Goal: Task Accomplishment & Management: Manage account settings

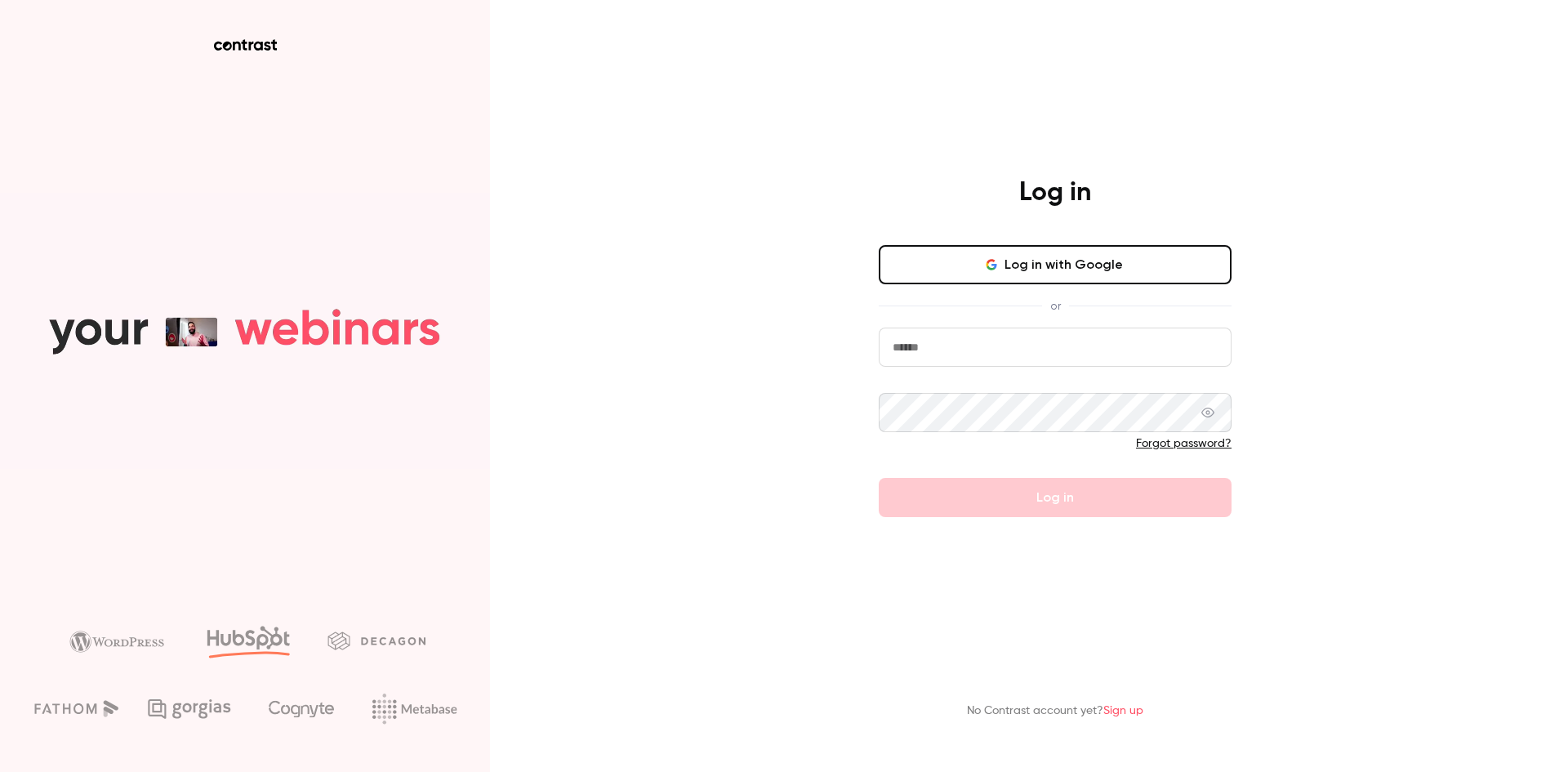
type input "**********"
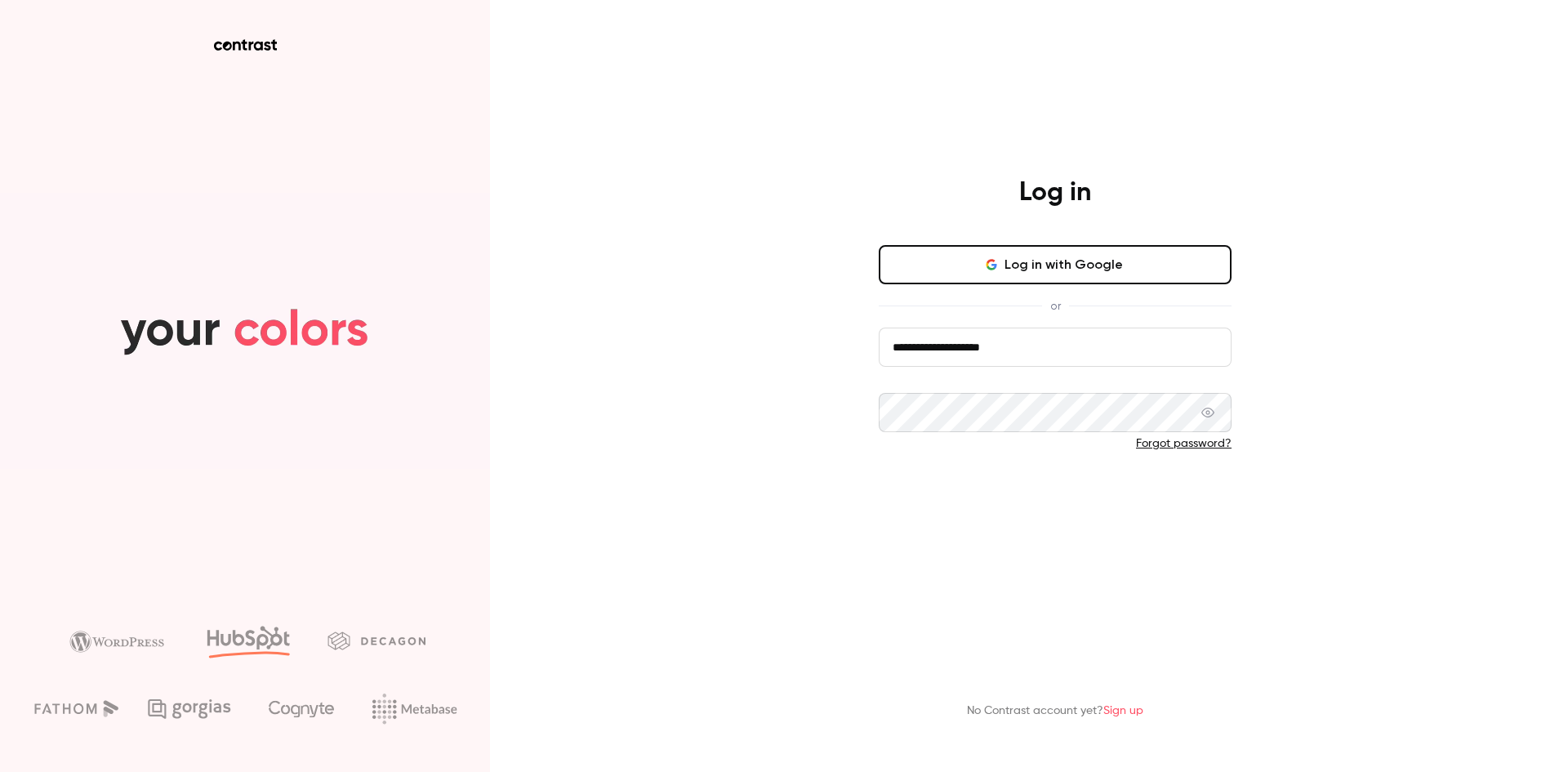
click at [904, 506] on button "Log in" at bounding box center [1054, 497] width 352 height 39
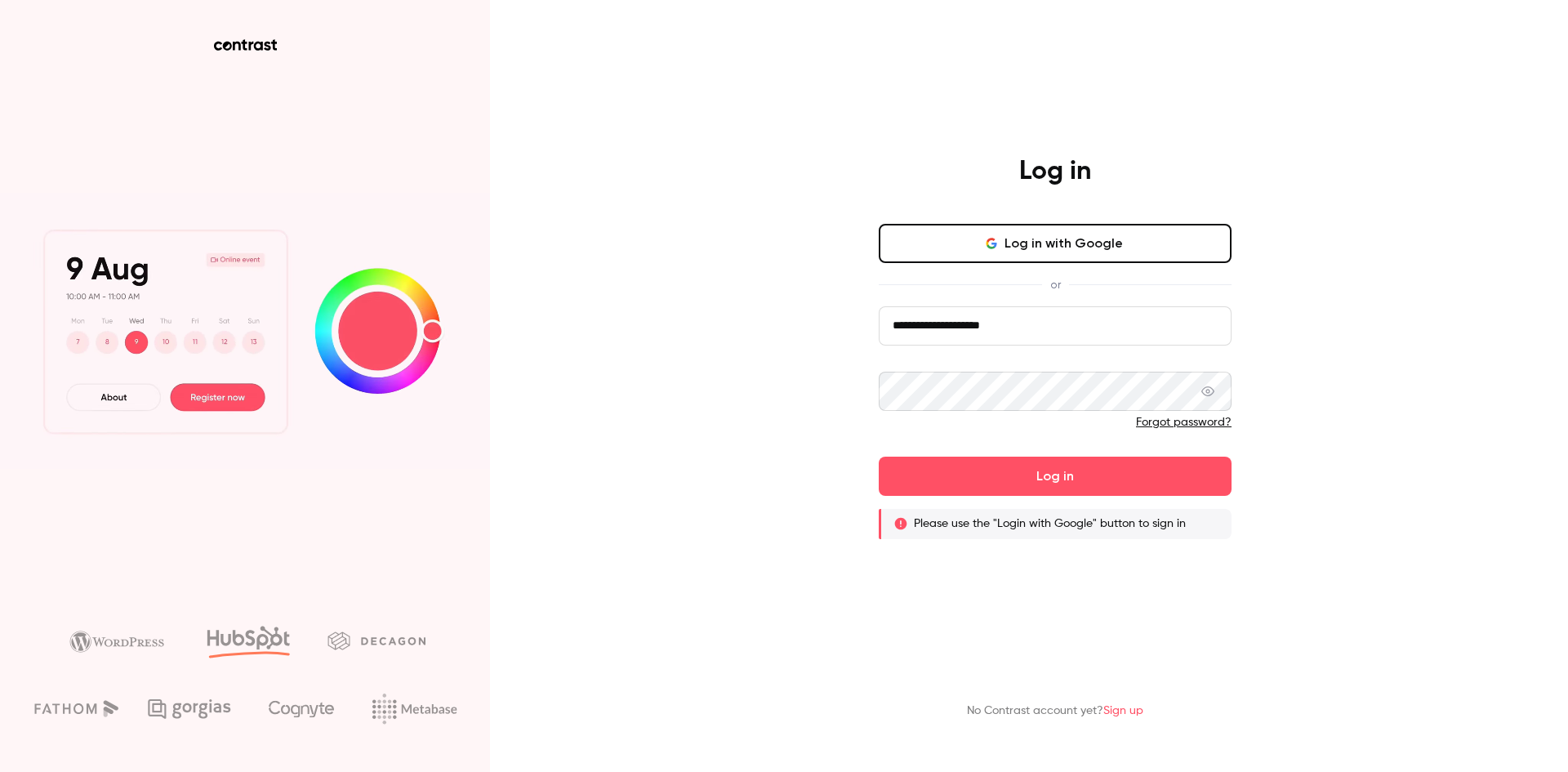
click at [1070, 246] on button "Log in with Google" at bounding box center [1054, 243] width 352 height 39
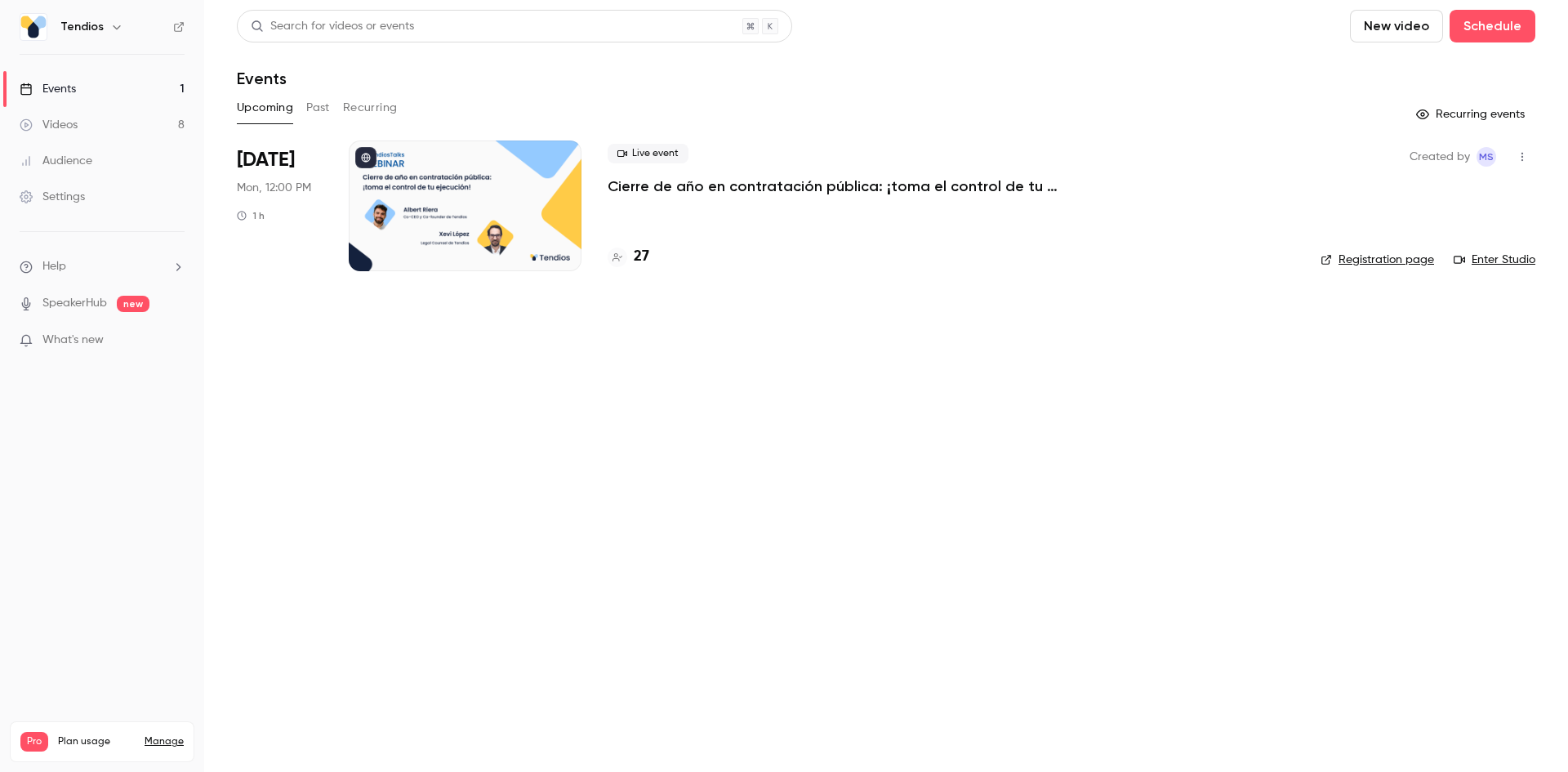
click at [324, 108] on button "Past" at bounding box center [317, 108] width 24 height 26
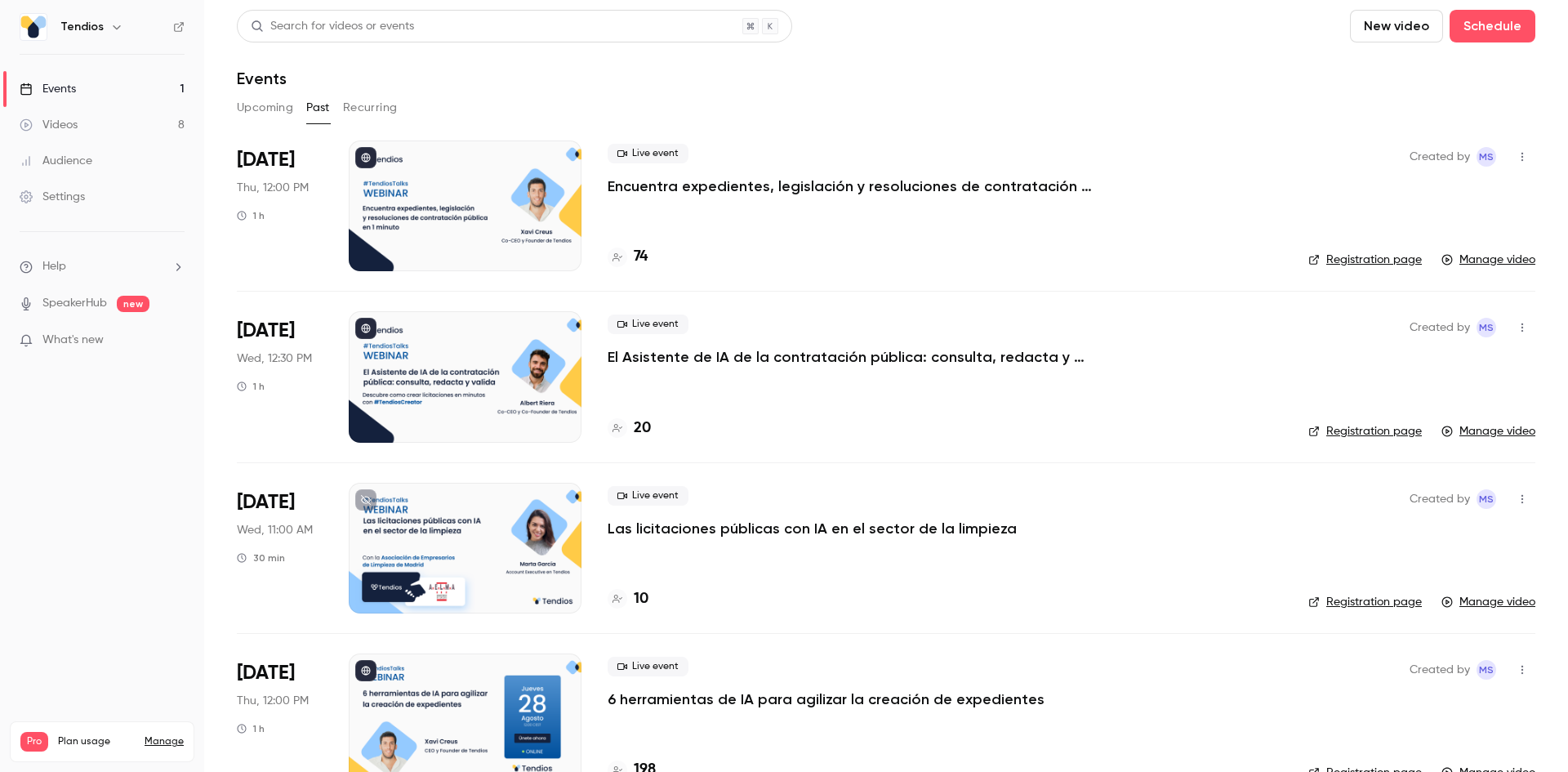
click at [703, 196] on p "Encuentra expedientes, legislación y resoluciones de contratación pública en 1 …" at bounding box center [852, 186] width 490 height 20
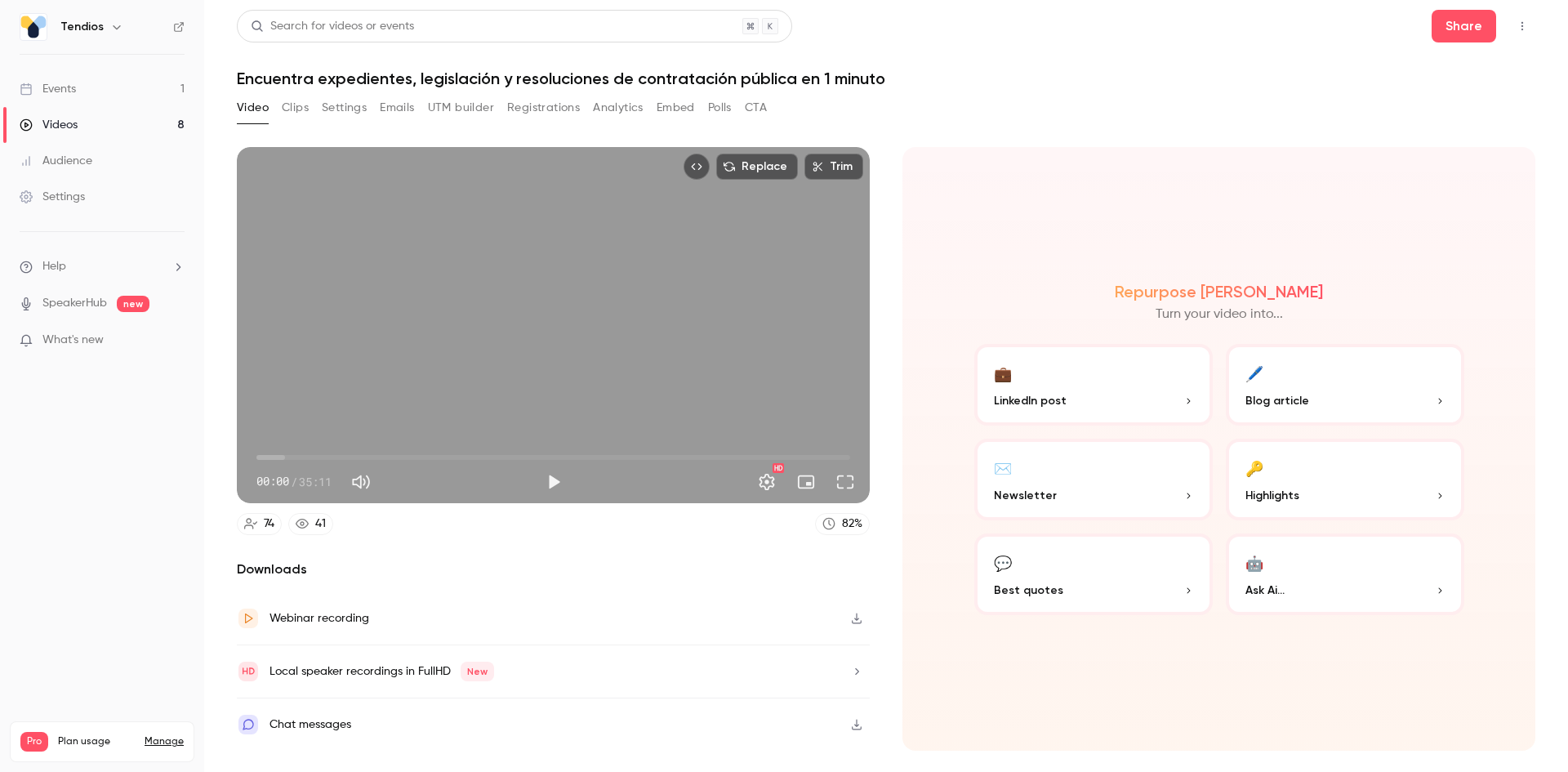
click at [383, 106] on button "Emails" at bounding box center [397, 108] width 34 height 26
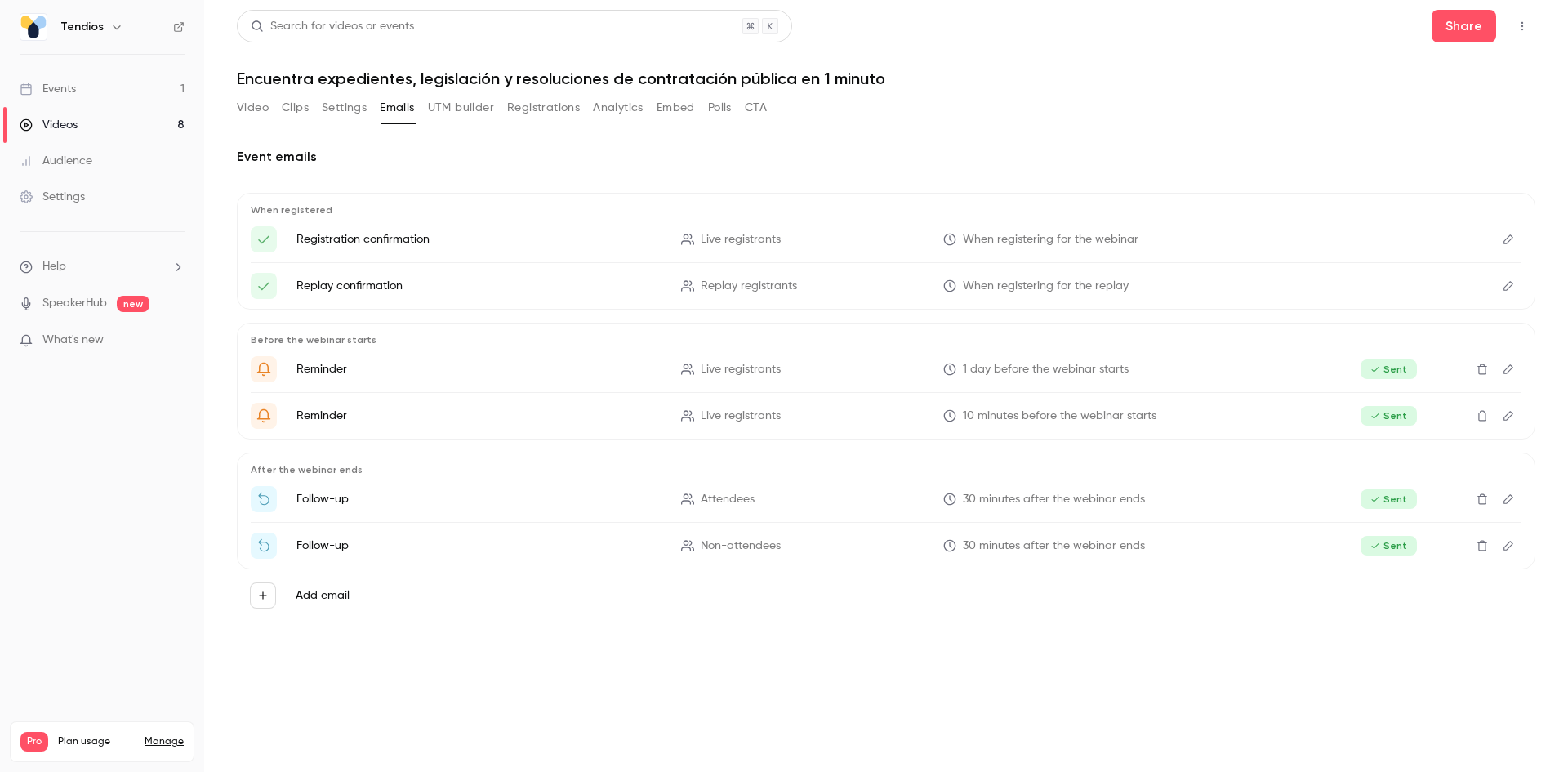
click at [349, 110] on button "Settings" at bounding box center [345, 108] width 45 height 26
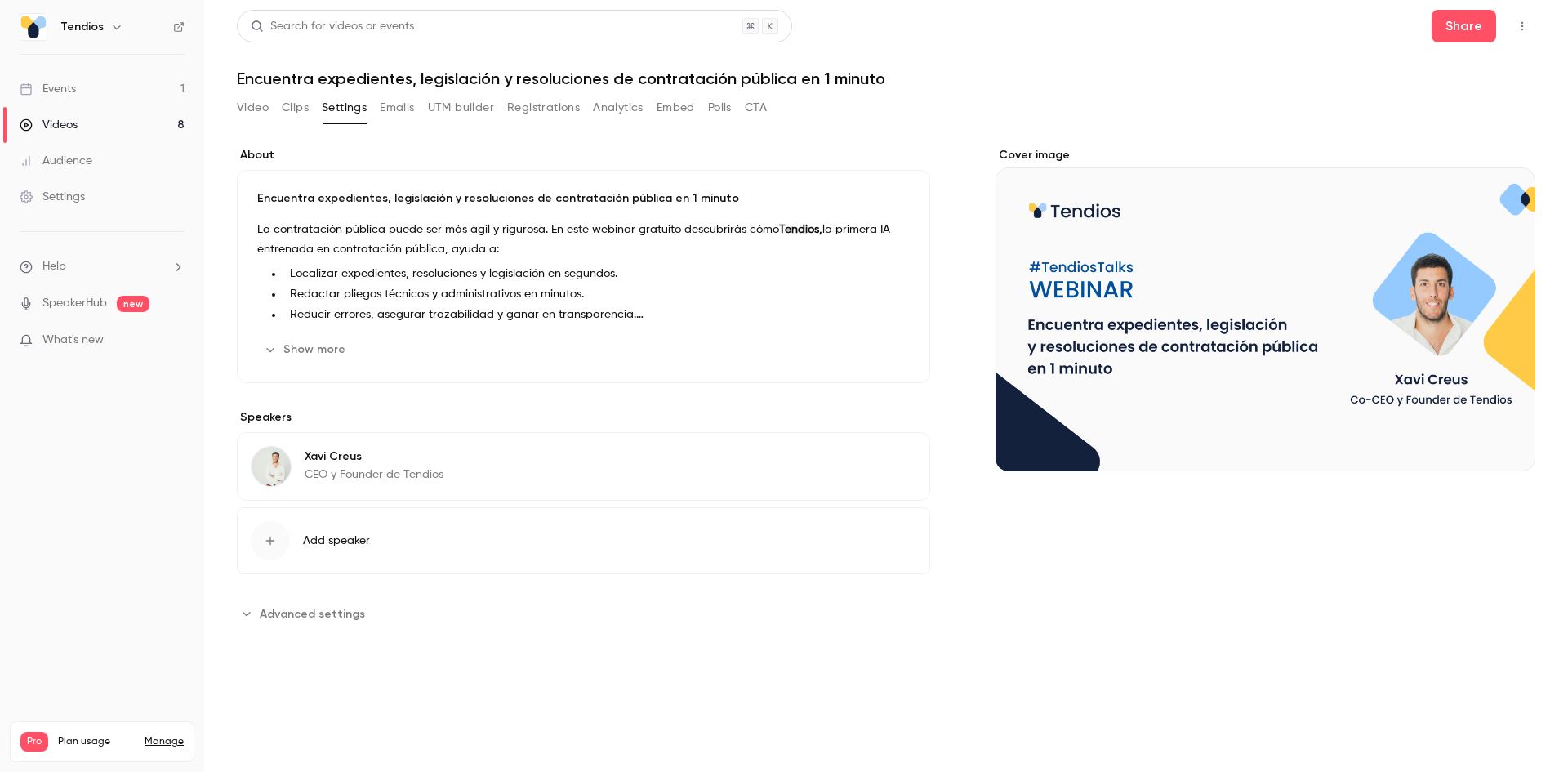
click at [512, 116] on button "Registrations" at bounding box center [543, 108] width 73 height 26
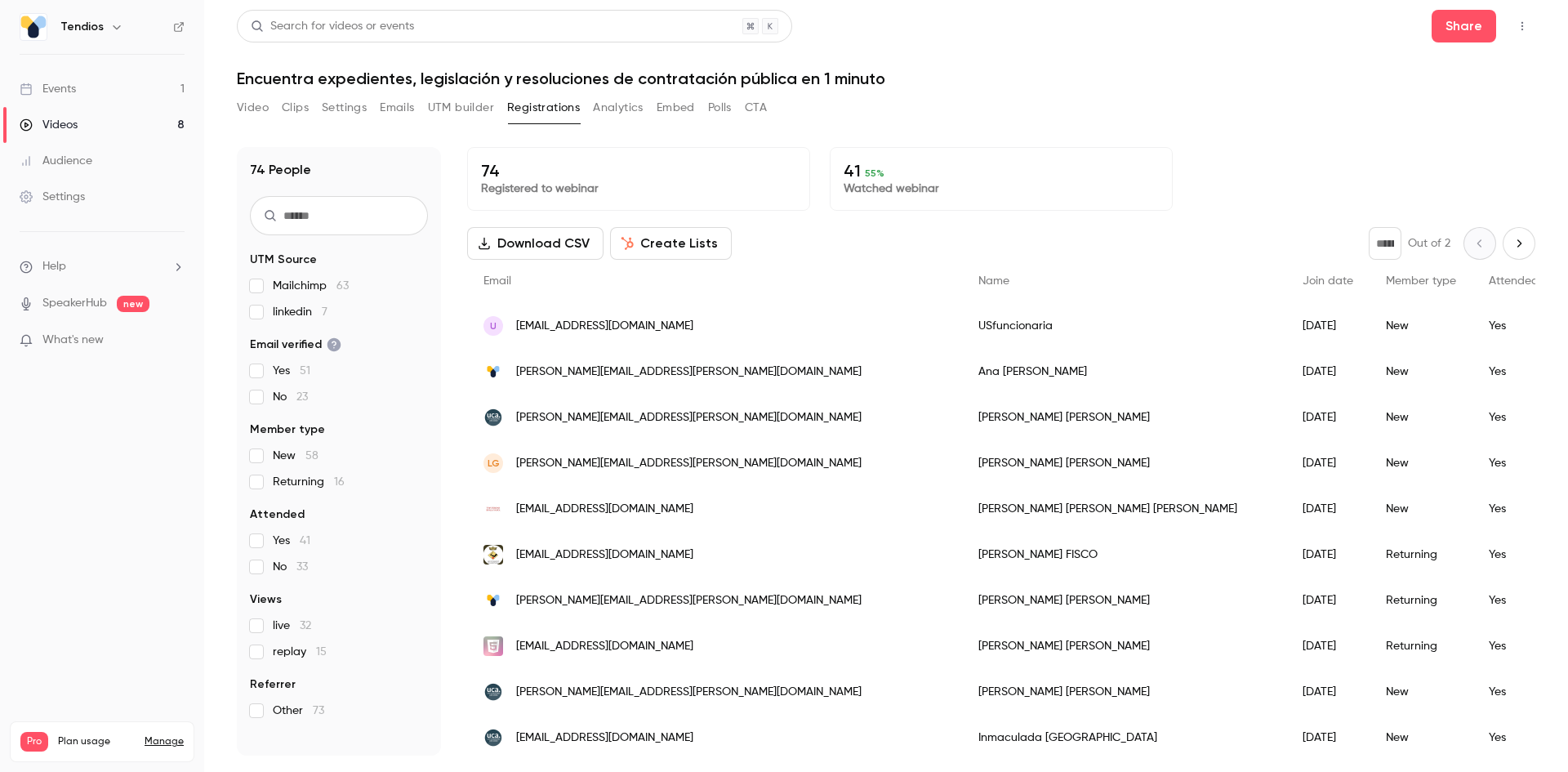
click at [714, 249] on button "Create Lists" at bounding box center [671, 243] width 122 height 33
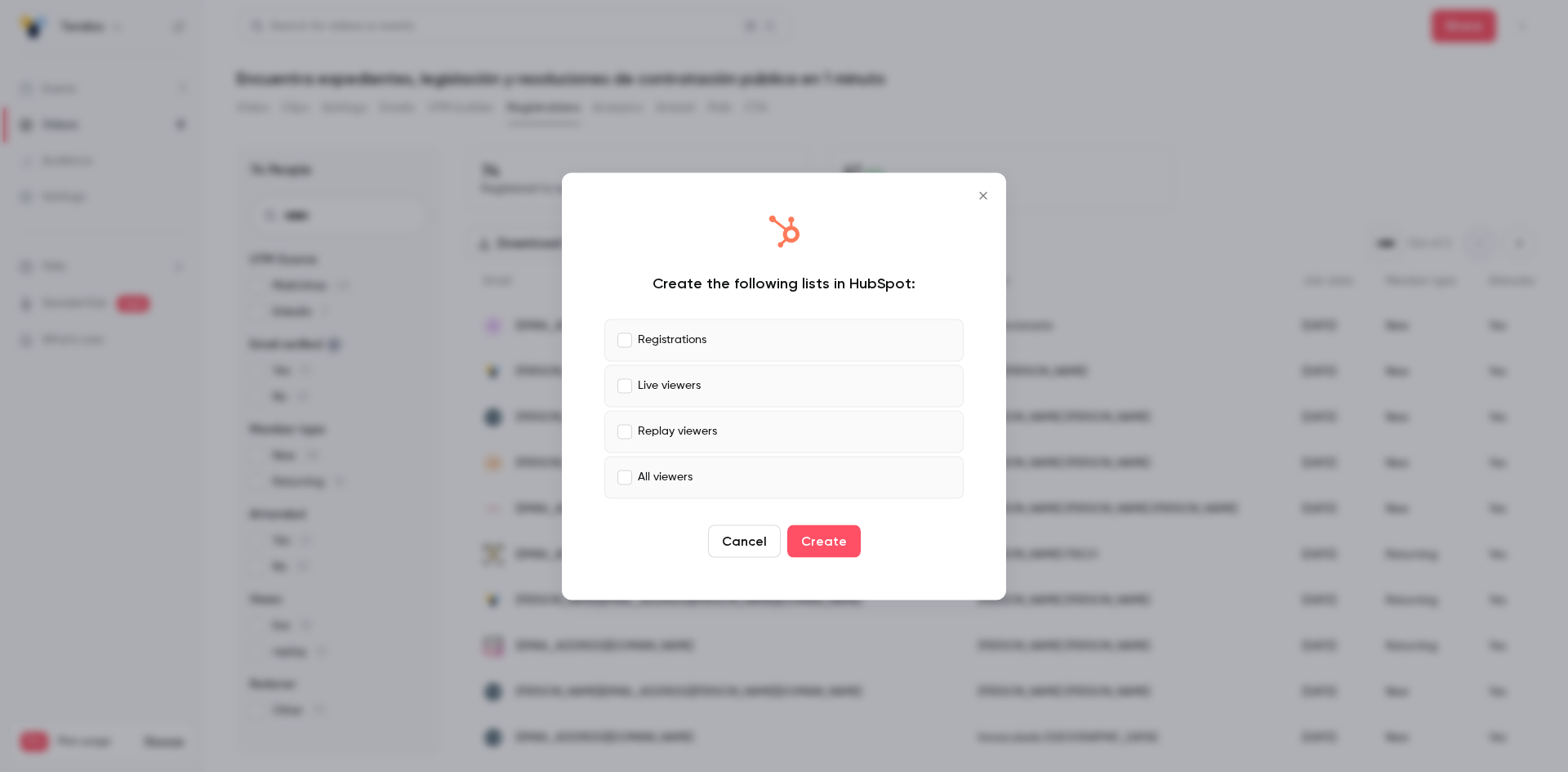
click at [630, 395] on label "Live viewers" at bounding box center [784, 386] width 359 height 43
click at [629, 423] on label "Replay viewers" at bounding box center [784, 431] width 359 height 43
click at [841, 541] on button "Create" at bounding box center [824, 540] width 74 height 33
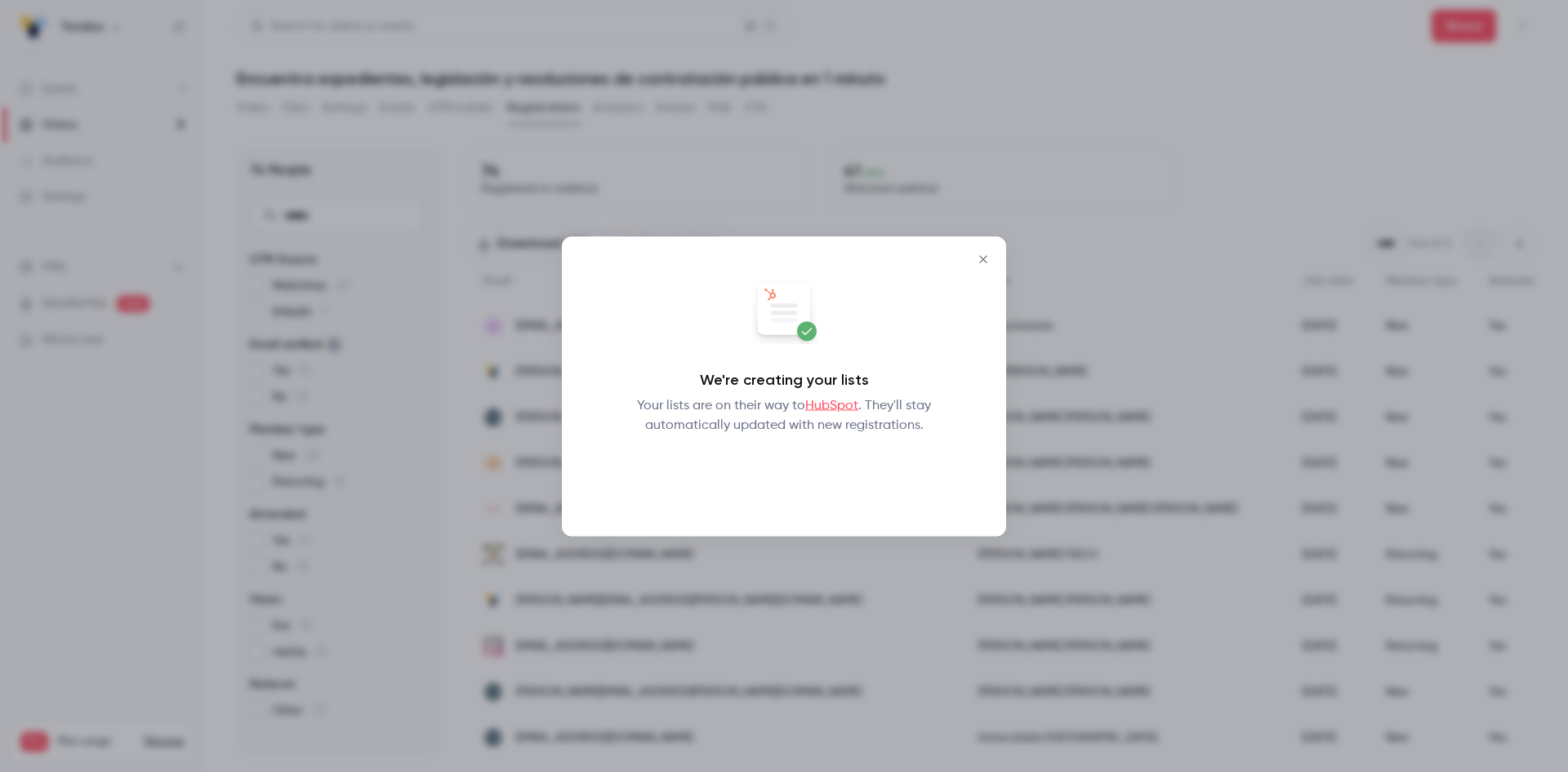
click at [790, 491] on button "Okay" at bounding box center [784, 477] width 60 height 33
